Goal: Use online tool/utility: Utilize a website feature to perform a specific function

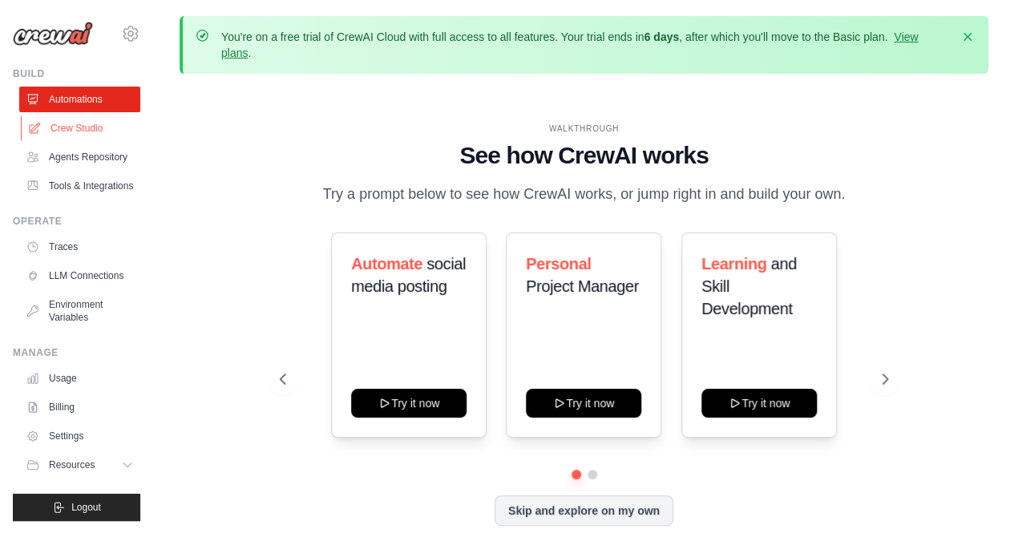
drag, startPoint x: 0, startPoint y: 0, endPoint x: 63, endPoint y: 126, distance: 140.5
click at [63, 126] on link "Crew Studio" at bounding box center [81, 128] width 121 height 26
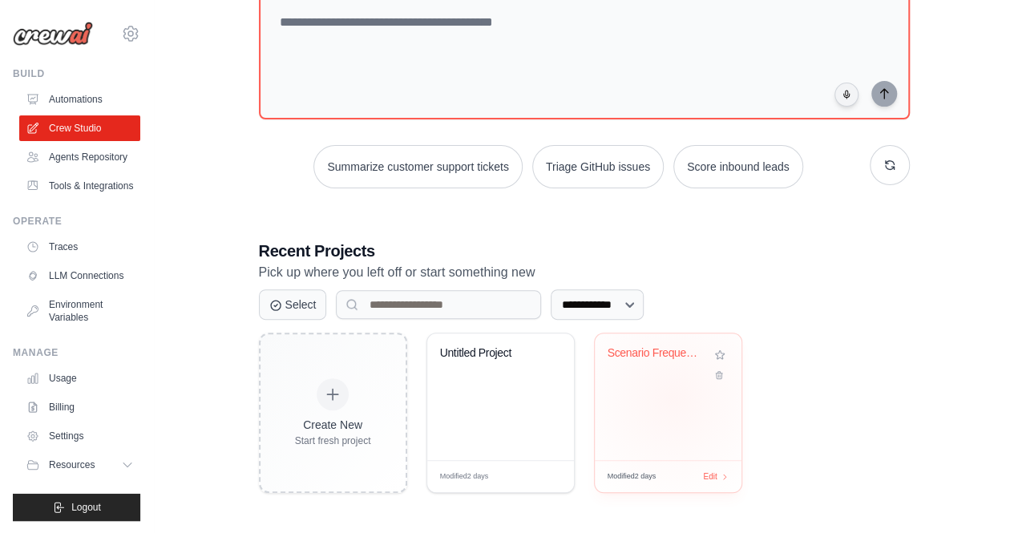
click at [672, 397] on div "Scenario Frequency Trend Analyzer" at bounding box center [668, 396] width 147 height 127
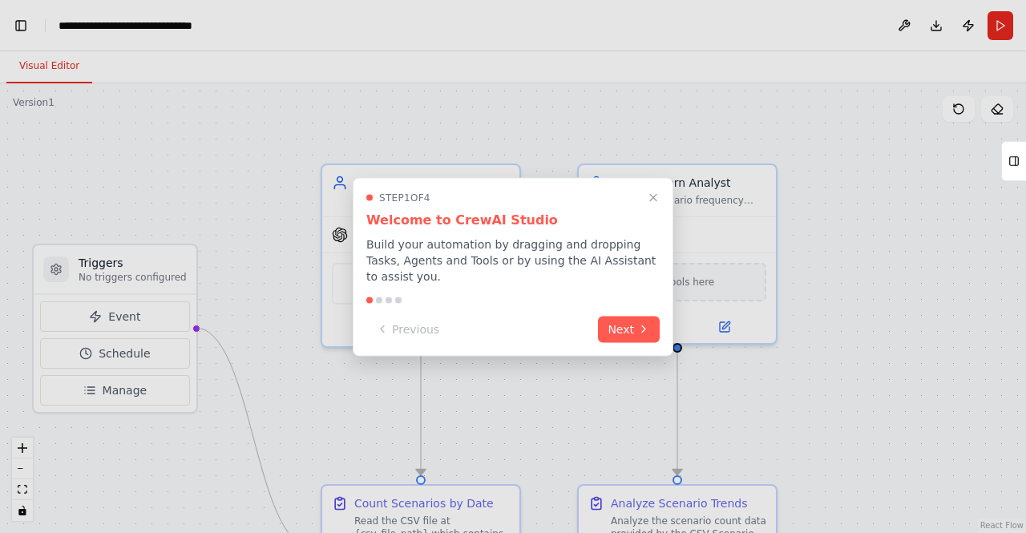
scroll to position [729, 0]
click at [650, 201] on icon "Close walkthrough" at bounding box center [653, 197] width 7 height 7
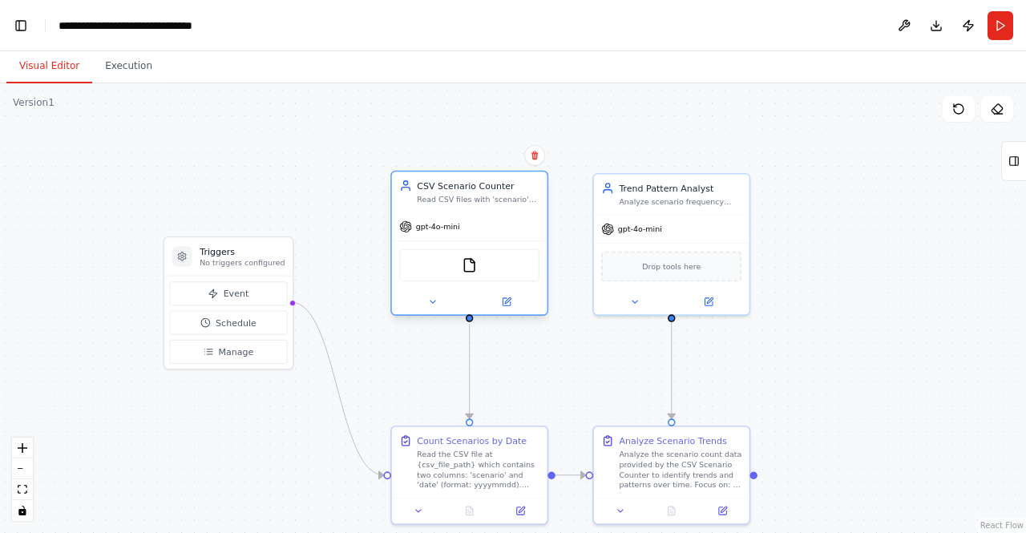
click at [442, 207] on div "CSV Scenario Counter Read CSV files with 'scenario' and 'date' columns (date fo…" at bounding box center [470, 192] width 156 height 40
click at [468, 269] on img at bounding box center [469, 264] width 15 height 15
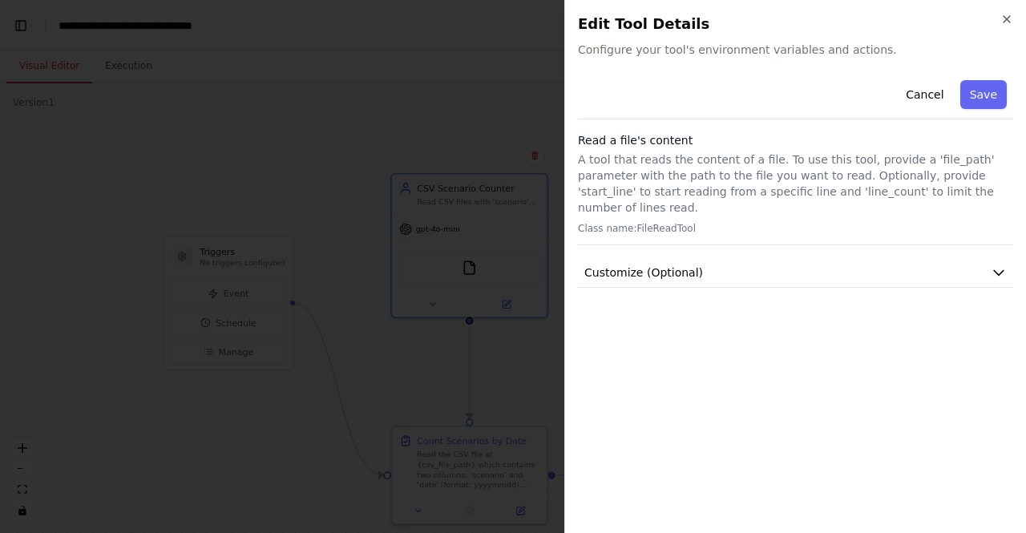
click at [976, 240] on div "Cancel Save Read a file's content A tool that reads the content of a file. To u…" at bounding box center [795, 181] width 435 height 214
click at [985, 258] on button "Customize (Optional)" at bounding box center [795, 273] width 435 height 30
click at [924, 96] on button "Cancel" at bounding box center [924, 94] width 57 height 29
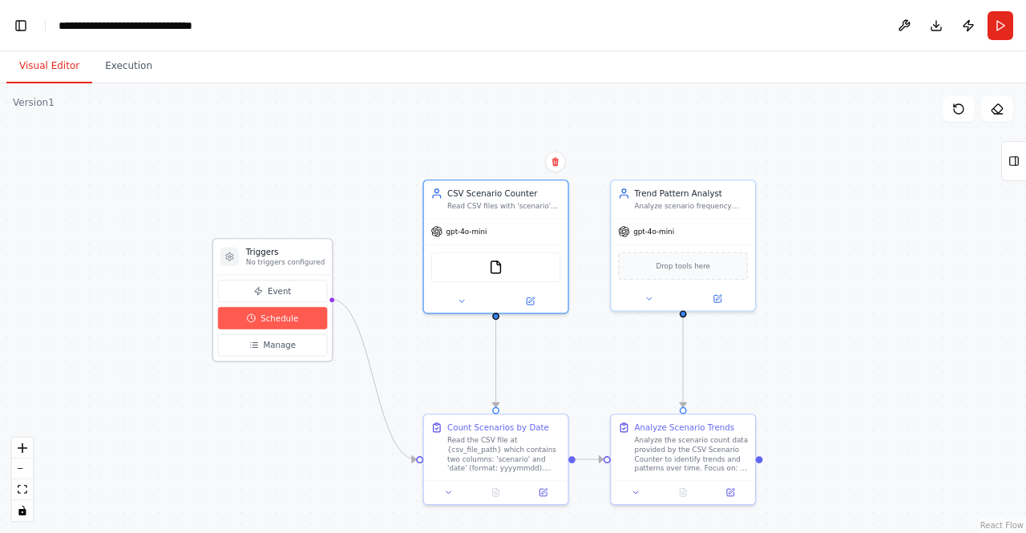
click at [287, 321] on span "Schedule" at bounding box center [280, 319] width 38 height 12
select select "******"
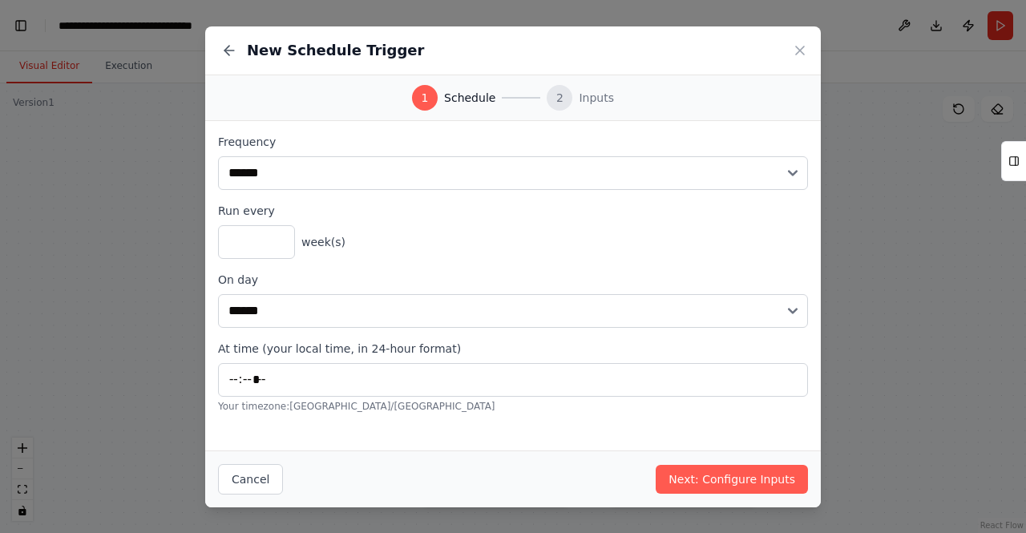
type input "*****"
click at [799, 50] on icon at bounding box center [800, 50] width 8 height 8
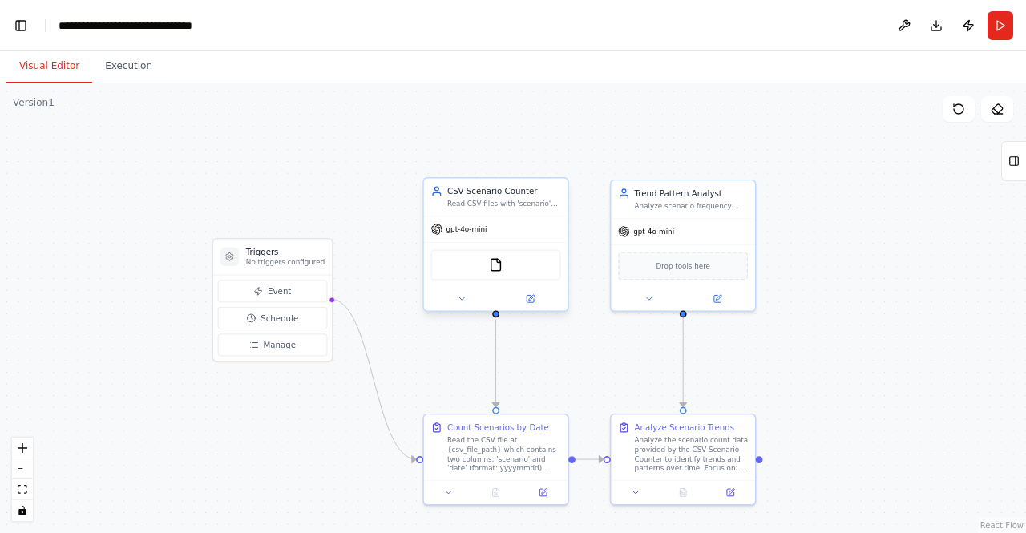
click at [511, 281] on div "FileReadTool" at bounding box center [496, 264] width 144 height 45
click at [500, 261] on img at bounding box center [496, 265] width 14 height 14
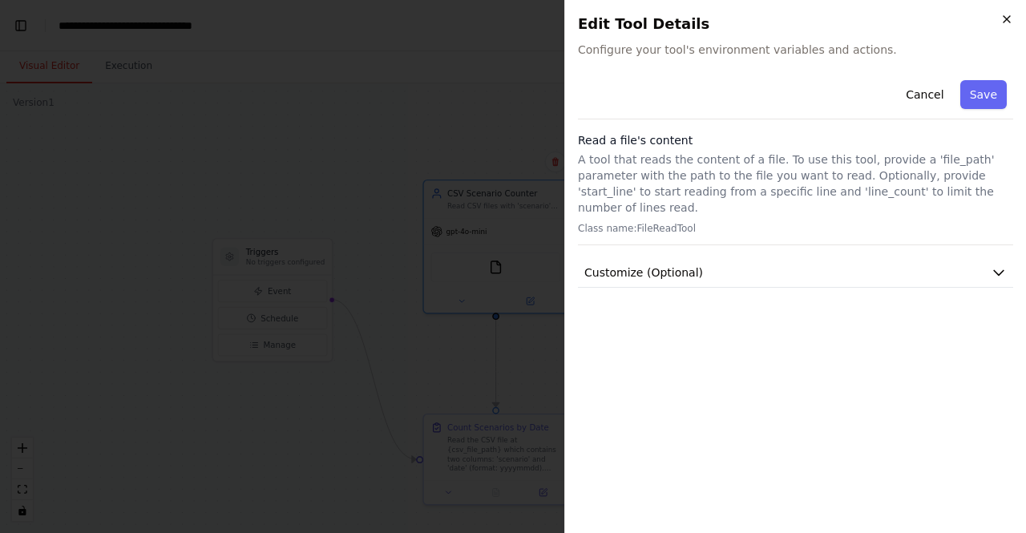
click at [1005, 22] on icon "button" at bounding box center [1006, 19] width 13 height 13
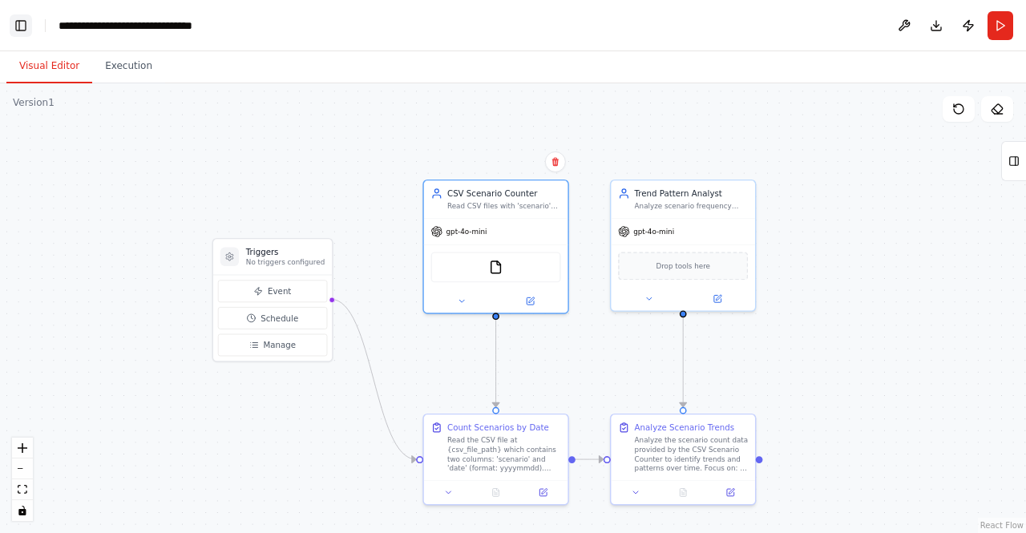
click at [22, 30] on button "Toggle Left Sidebar" at bounding box center [21, 25] width 22 height 22
click at [40, 107] on div "Version 1" at bounding box center [34, 102] width 42 height 13
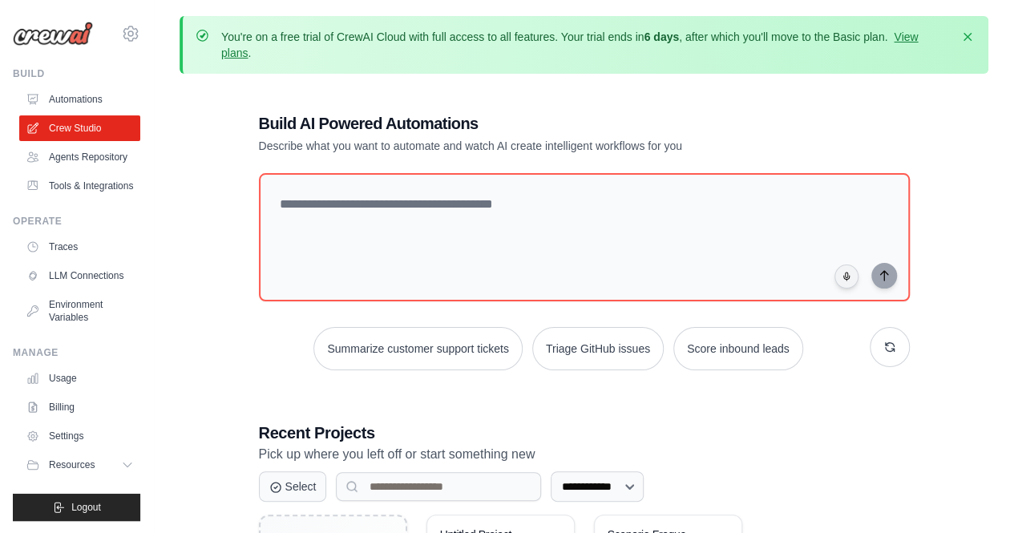
scroll to position [182, 0]
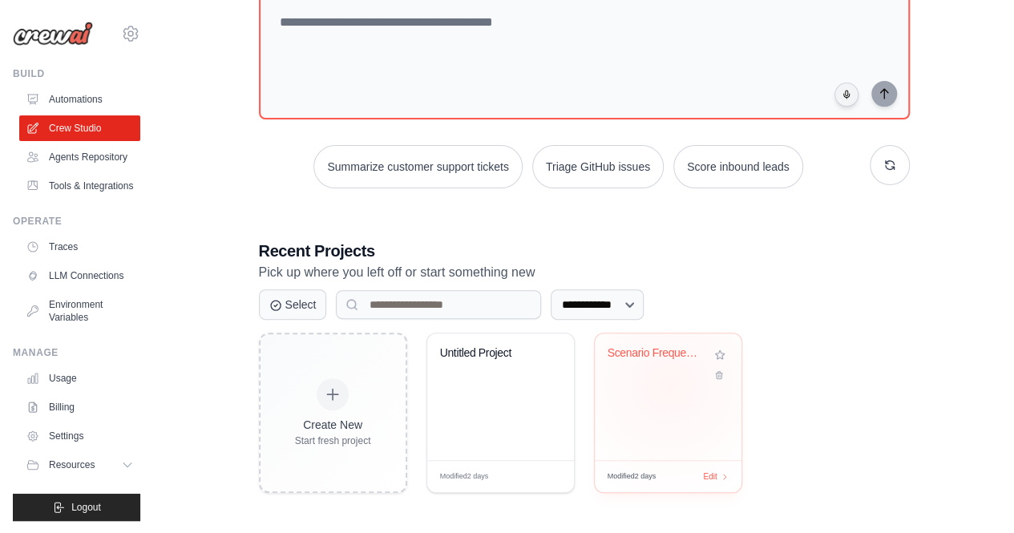
click at [669, 381] on div "Scenario Frequency Trend Analyzer" at bounding box center [668, 396] width 147 height 127
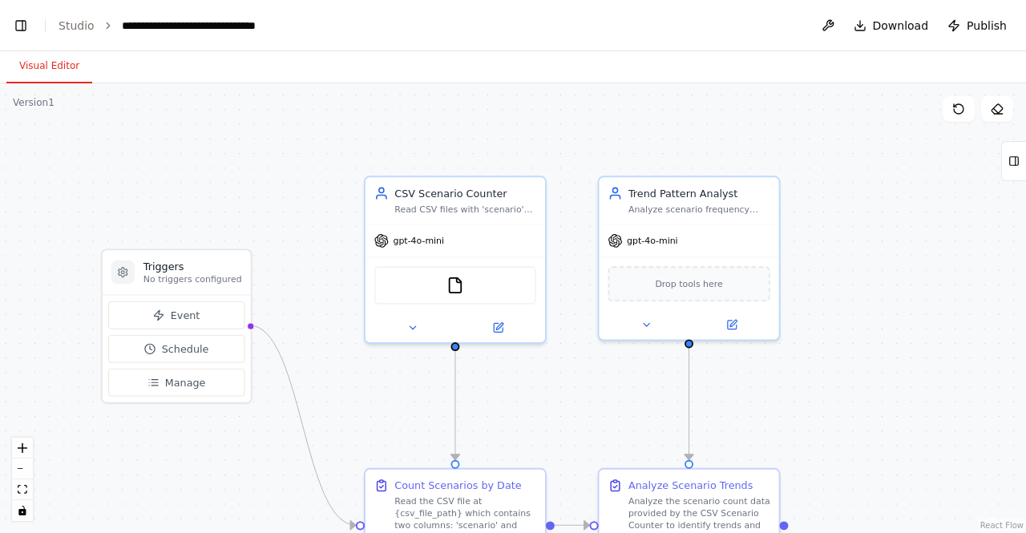
scroll to position [729, 0]
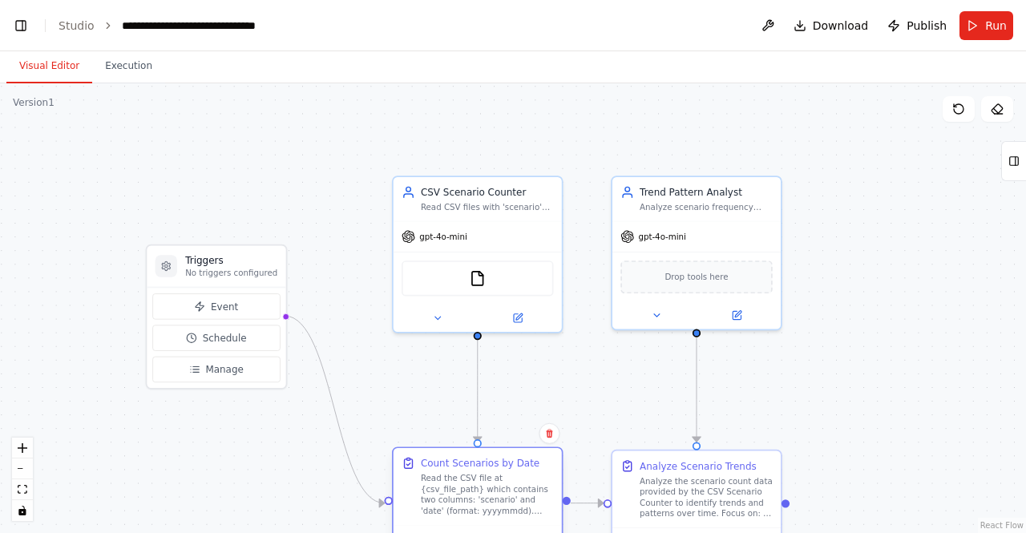
click at [508, 507] on div "Read the CSV file at {csv_file_path} which contains two columns: 'scenario' and…" at bounding box center [487, 495] width 133 height 44
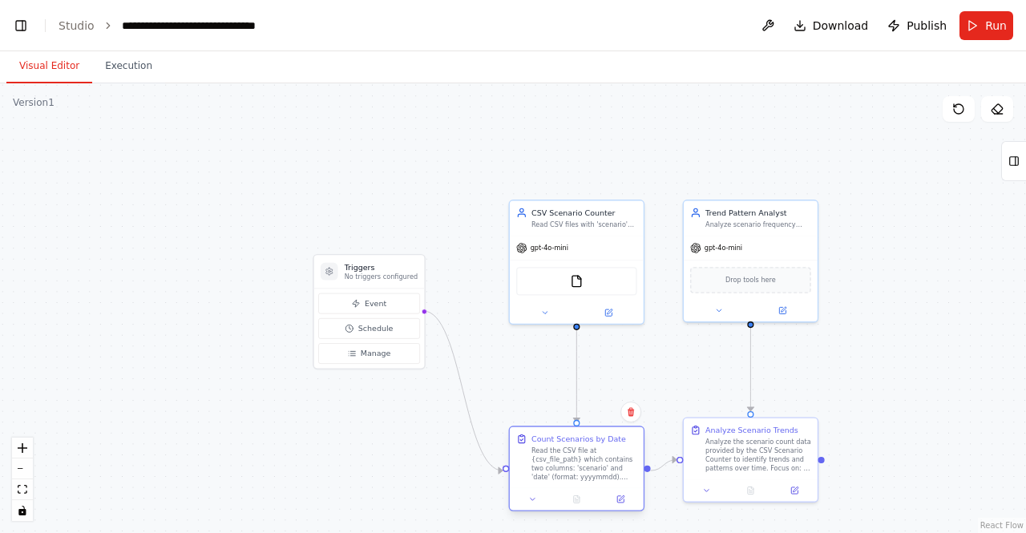
click at [625, 491] on div at bounding box center [577, 499] width 134 height 22
click at [623, 498] on icon at bounding box center [620, 499] width 9 height 9
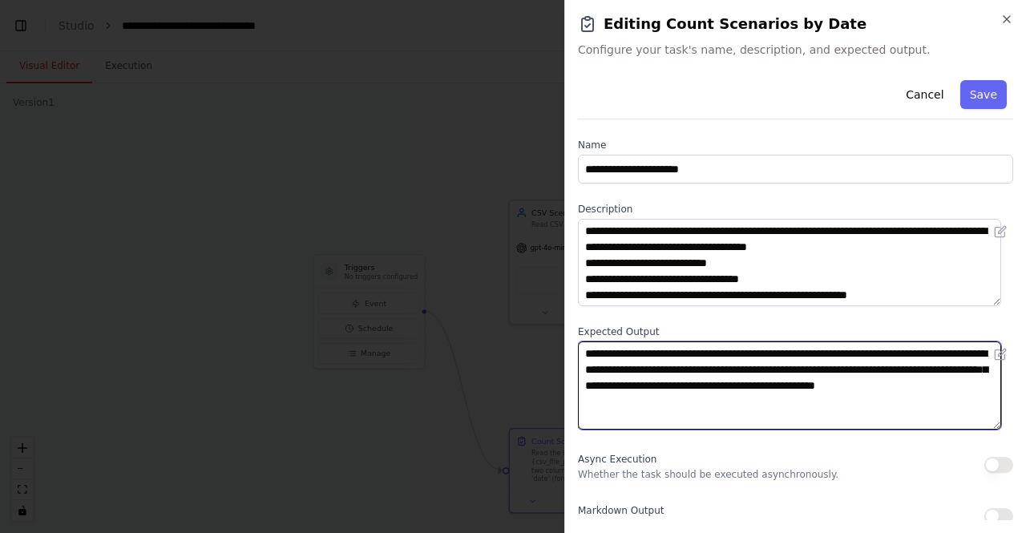
click at [702, 366] on textarea "**********" at bounding box center [789, 384] width 423 height 87
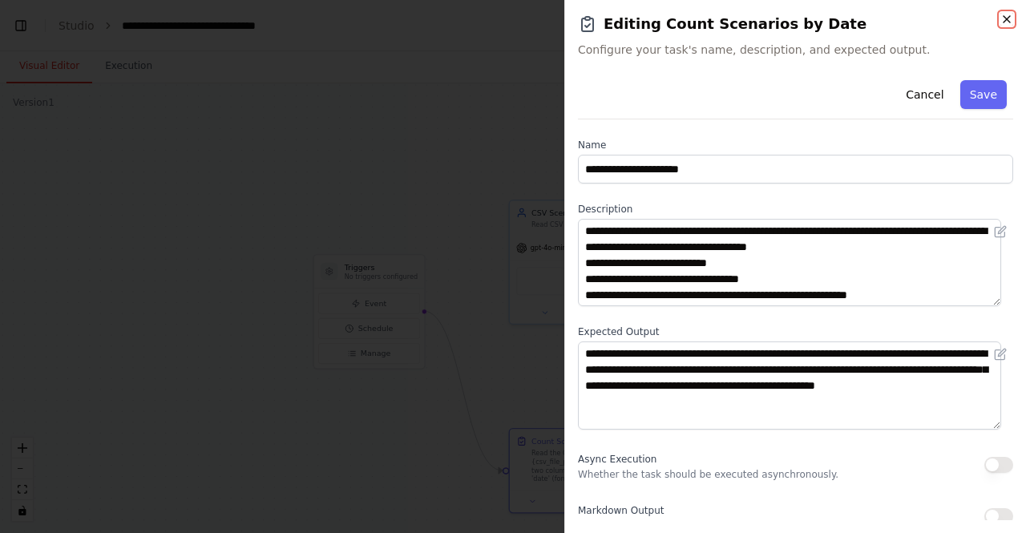
click at [1004, 17] on icon "button" at bounding box center [1006, 19] width 13 height 13
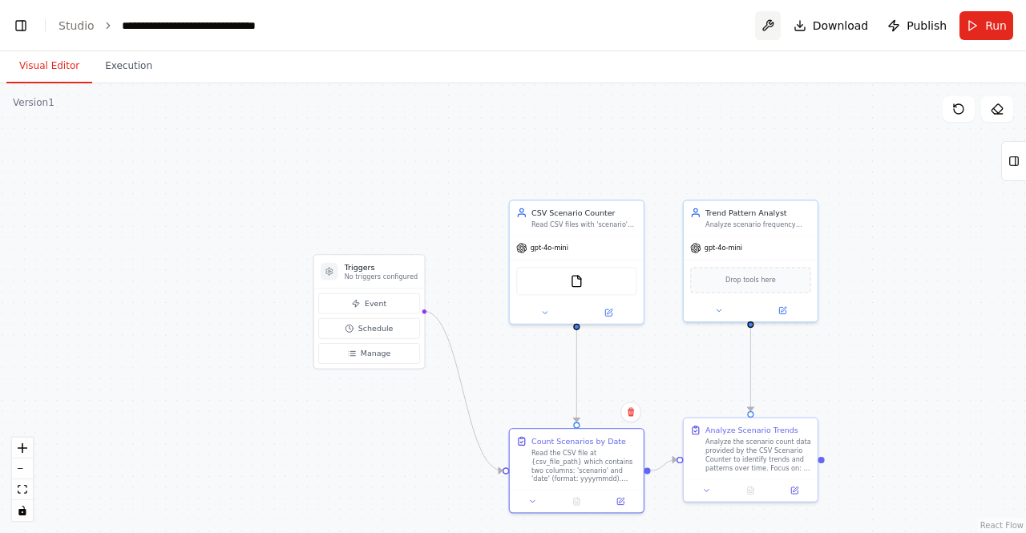
click at [773, 25] on button at bounding box center [768, 25] width 26 height 29
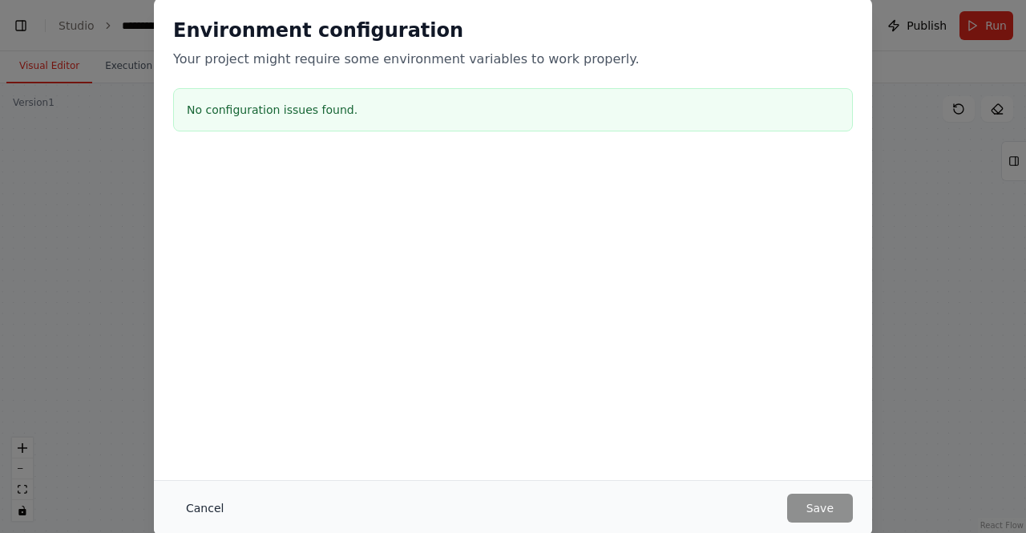
click at [209, 504] on button "Cancel" at bounding box center [204, 508] width 63 height 29
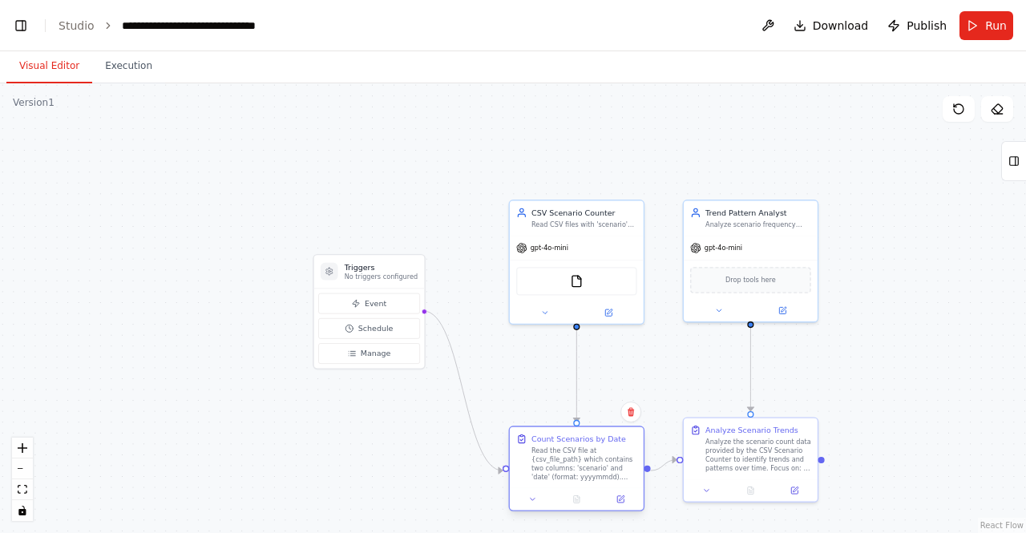
click at [584, 445] on div "Count Scenarios by Date Read the CSV file at {csv_file_path} which contains two…" at bounding box center [584, 458] width 106 height 48
click at [578, 455] on div "Read the CSV file at {csv_file_path} which contains two columns: 'scenario' and…" at bounding box center [584, 463] width 106 height 34
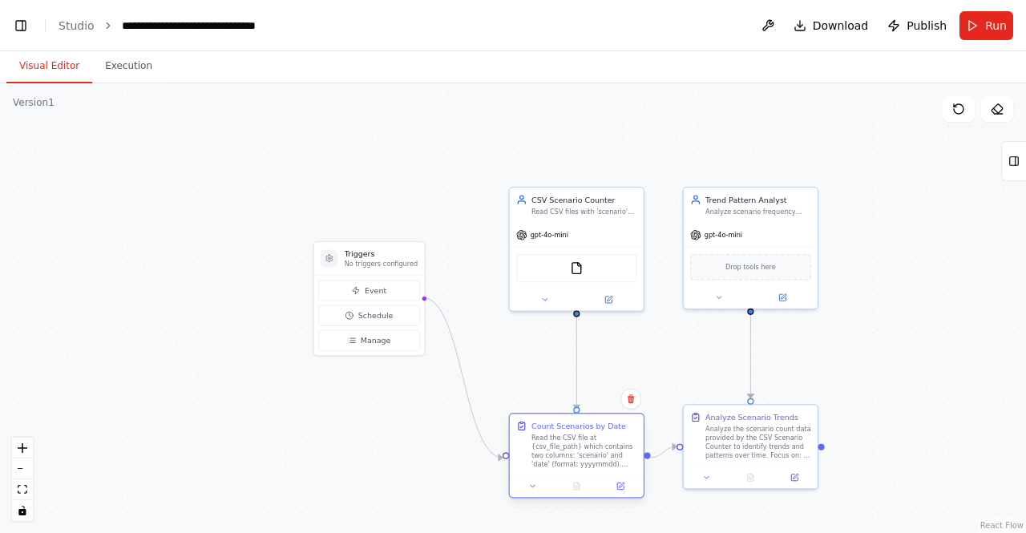
drag, startPoint x: 625, startPoint y: 506, endPoint x: 621, endPoint y: 495, distance: 11.2
click at [621, 495] on div at bounding box center [577, 486] width 134 height 22
click at [920, 351] on div ".deletable-edge-delete-btn { width: 20px; height: 20px; border: 0px solid #ffff…" at bounding box center [513, 308] width 1026 height 450
